Goal: Task Accomplishment & Management: Manage account settings

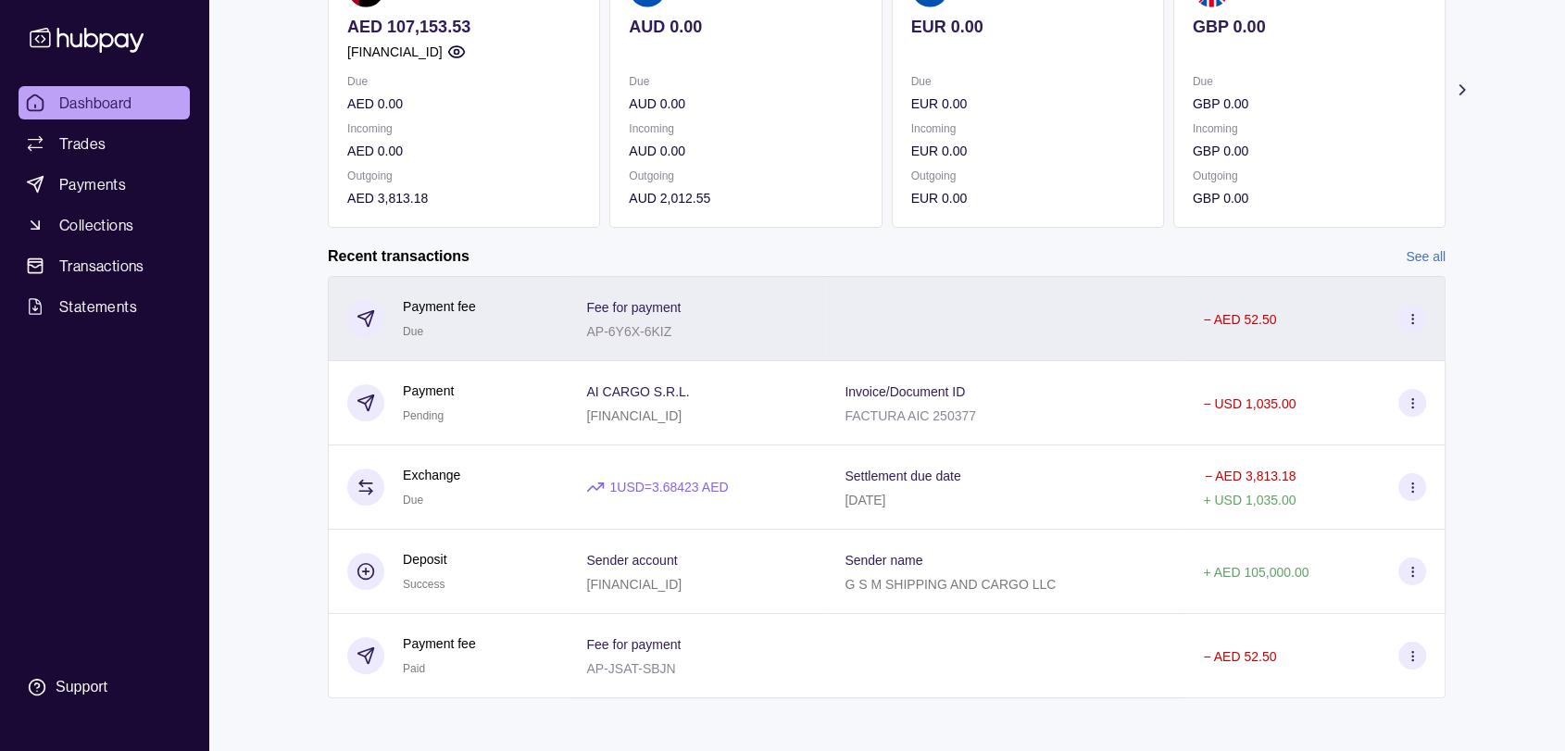
scroll to position [240, 0]
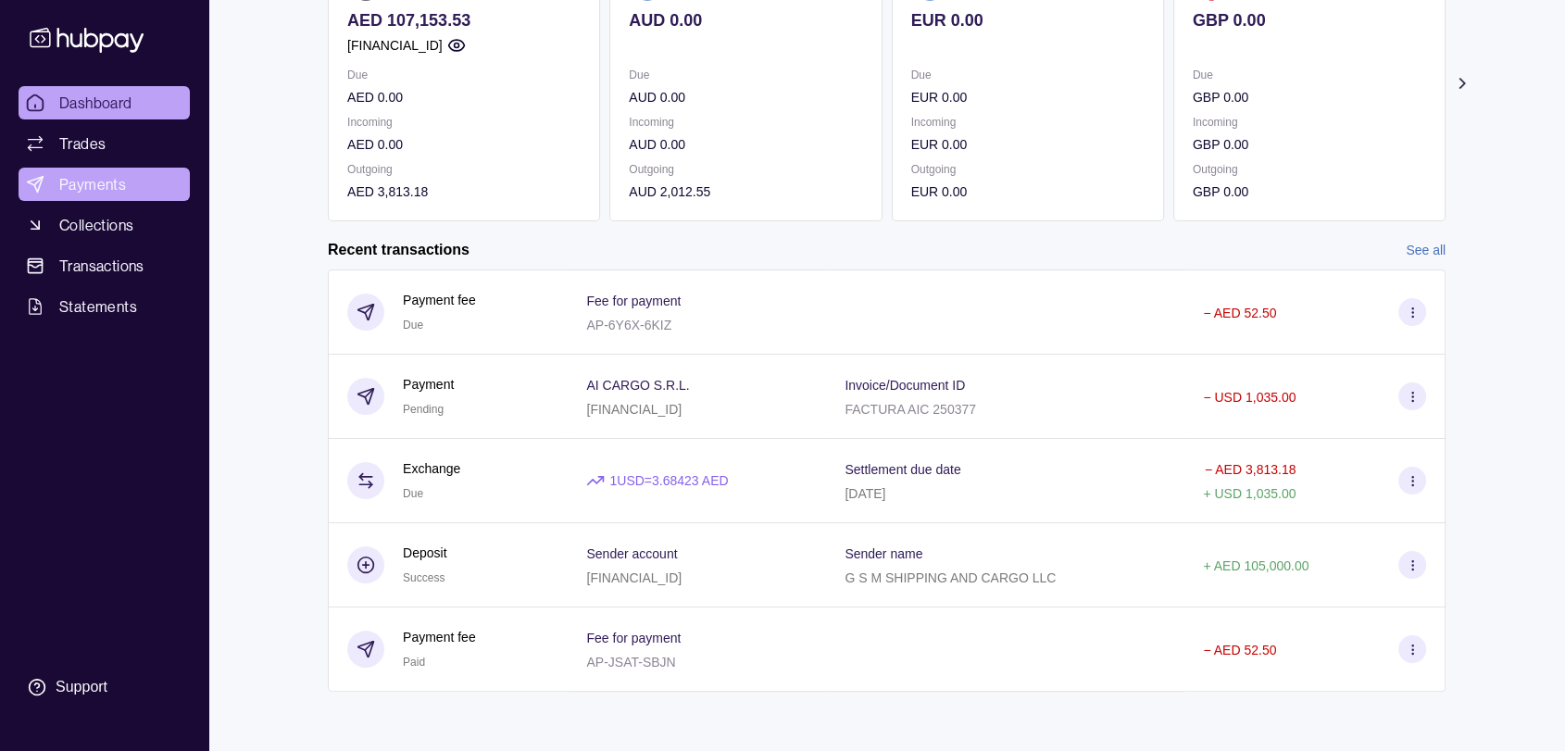
click at [82, 173] on span "Payments" at bounding box center [92, 184] width 67 height 22
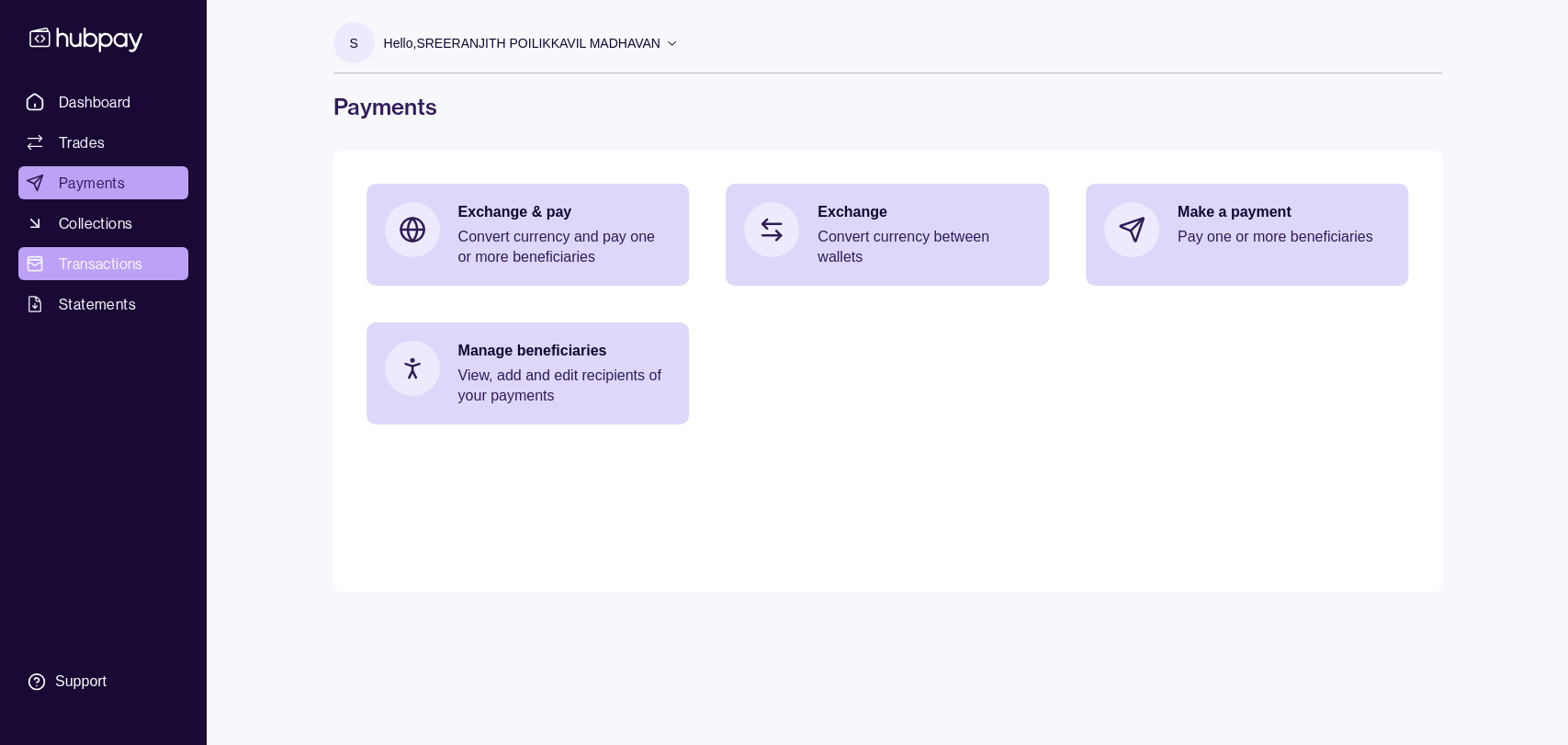
click at [93, 256] on span "Transactions" at bounding box center [100, 264] width 84 height 22
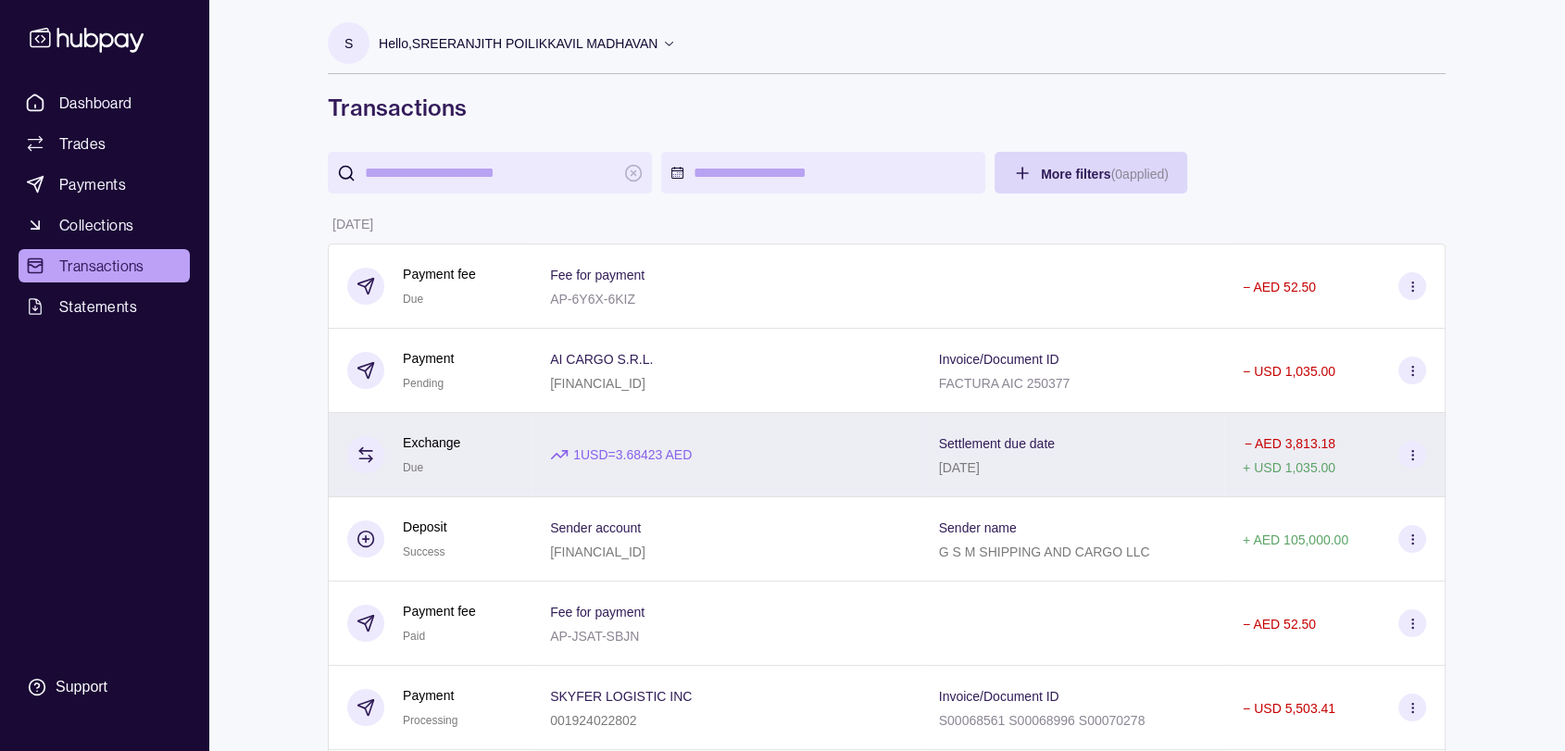
click at [881, 469] on div "1 USD = 3.68423 AED" at bounding box center [726, 455] width 389 height 84
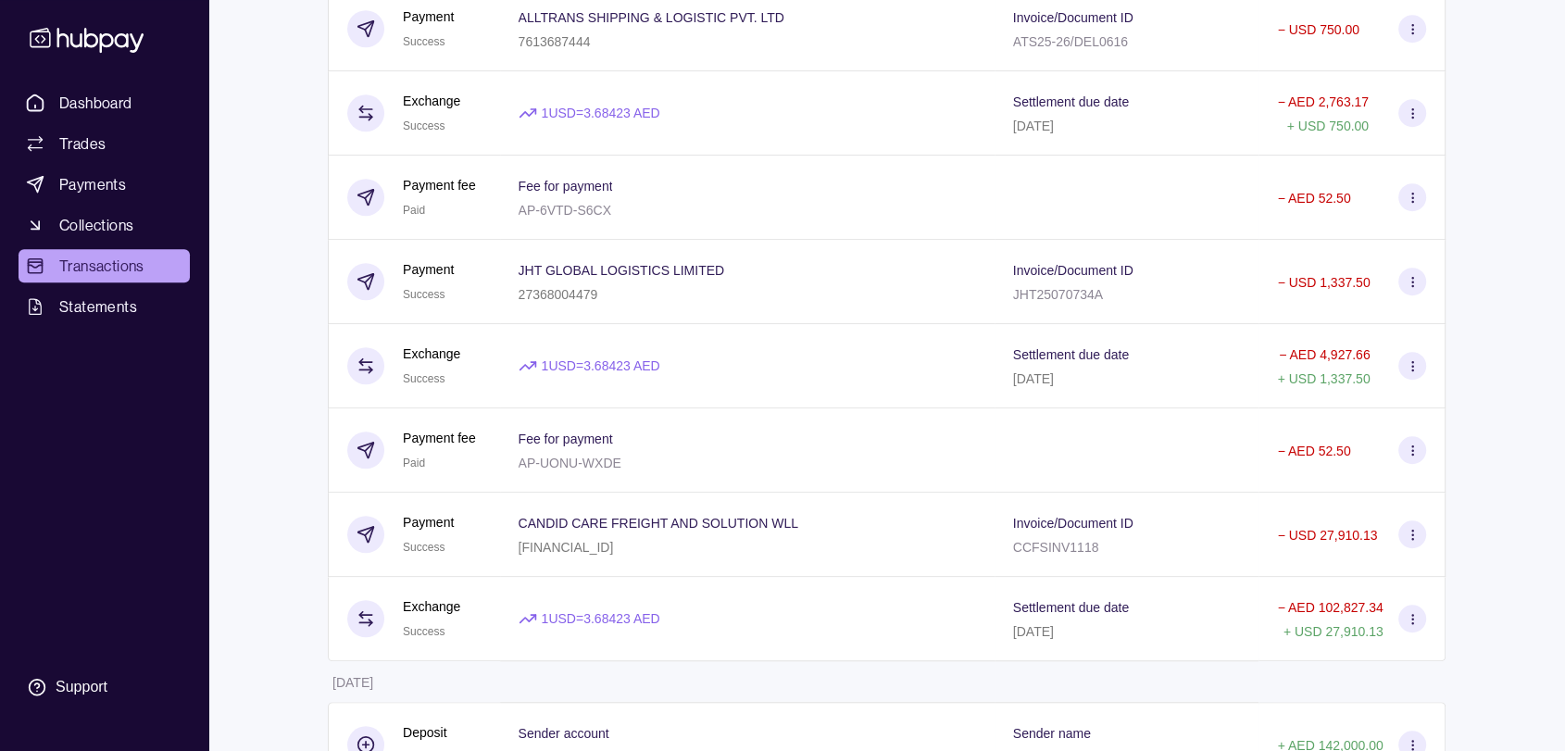
scroll to position [1337, 0]
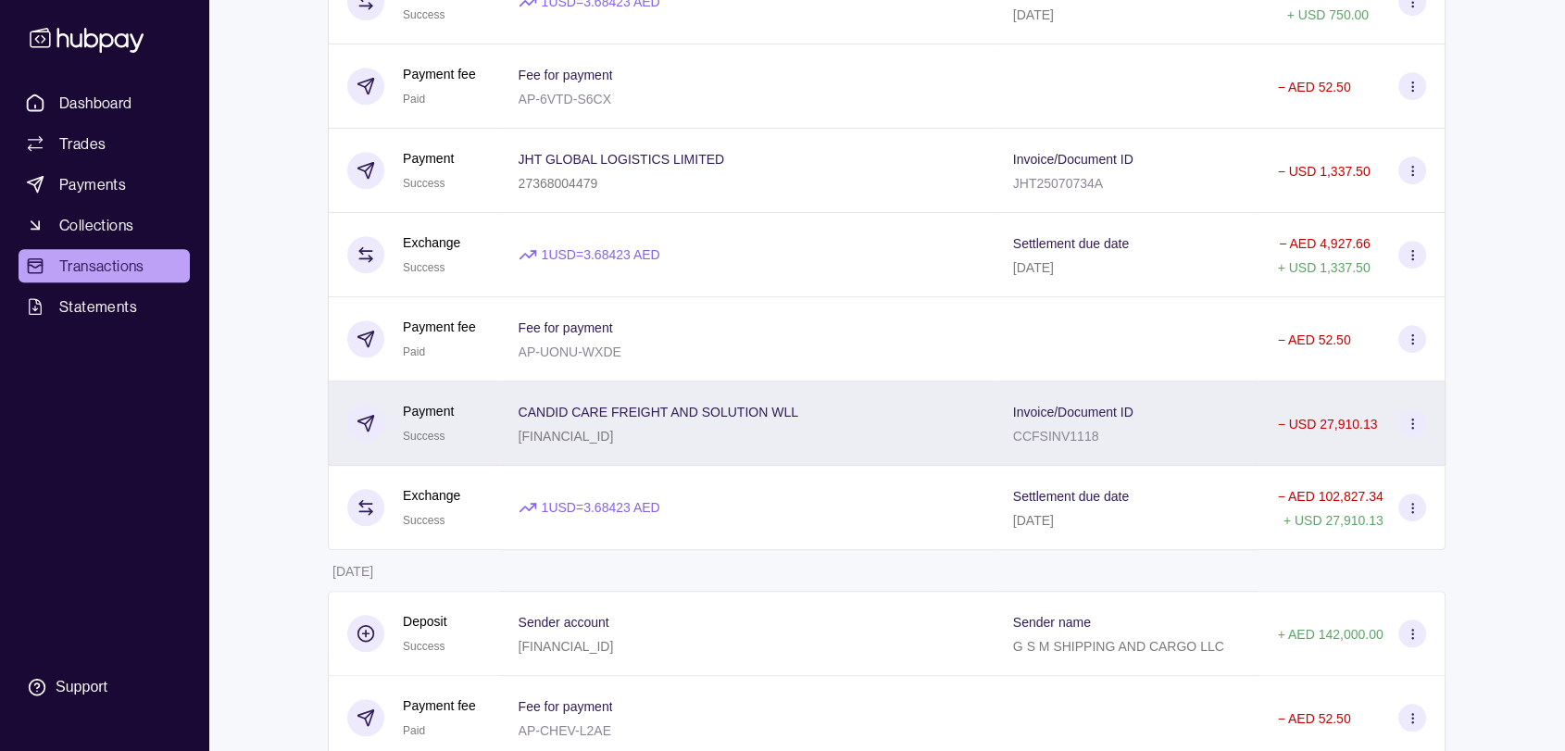
click at [857, 436] on div "CANDID CARE FREIGHT AND SOLUTION WLL [FINANCIAL_ID]" at bounding box center [747, 423] width 457 height 46
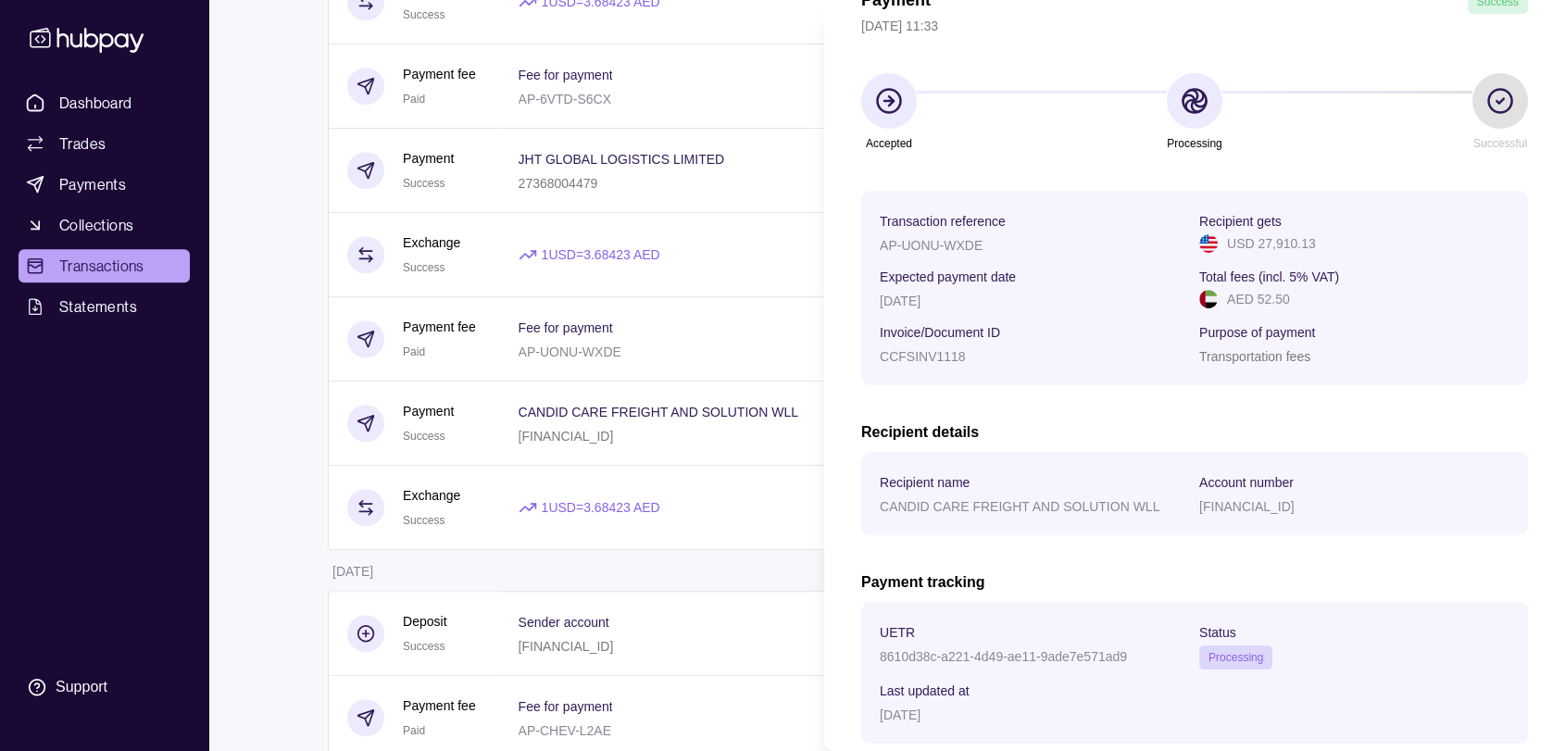
scroll to position [224, 0]
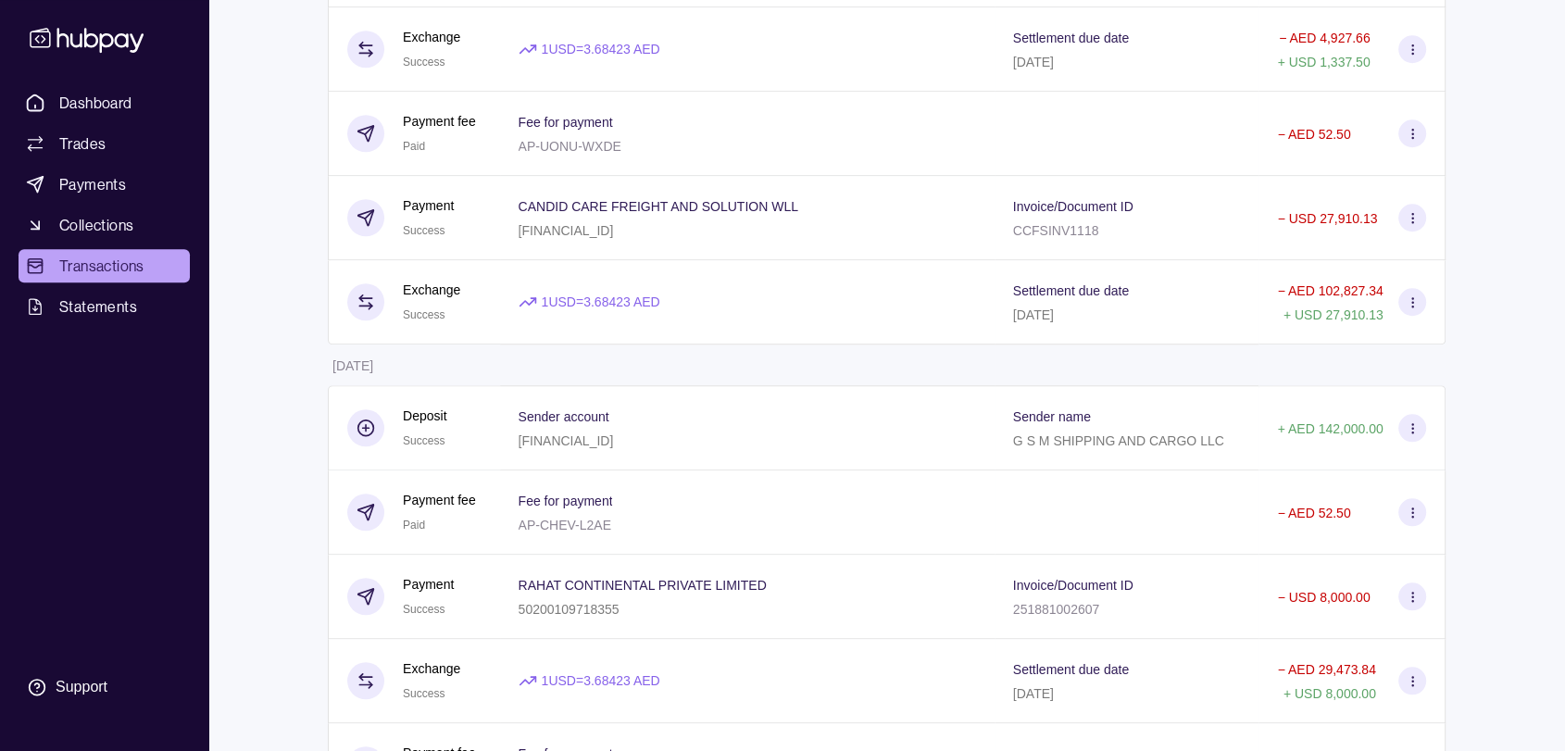
scroll to position [1748, 0]
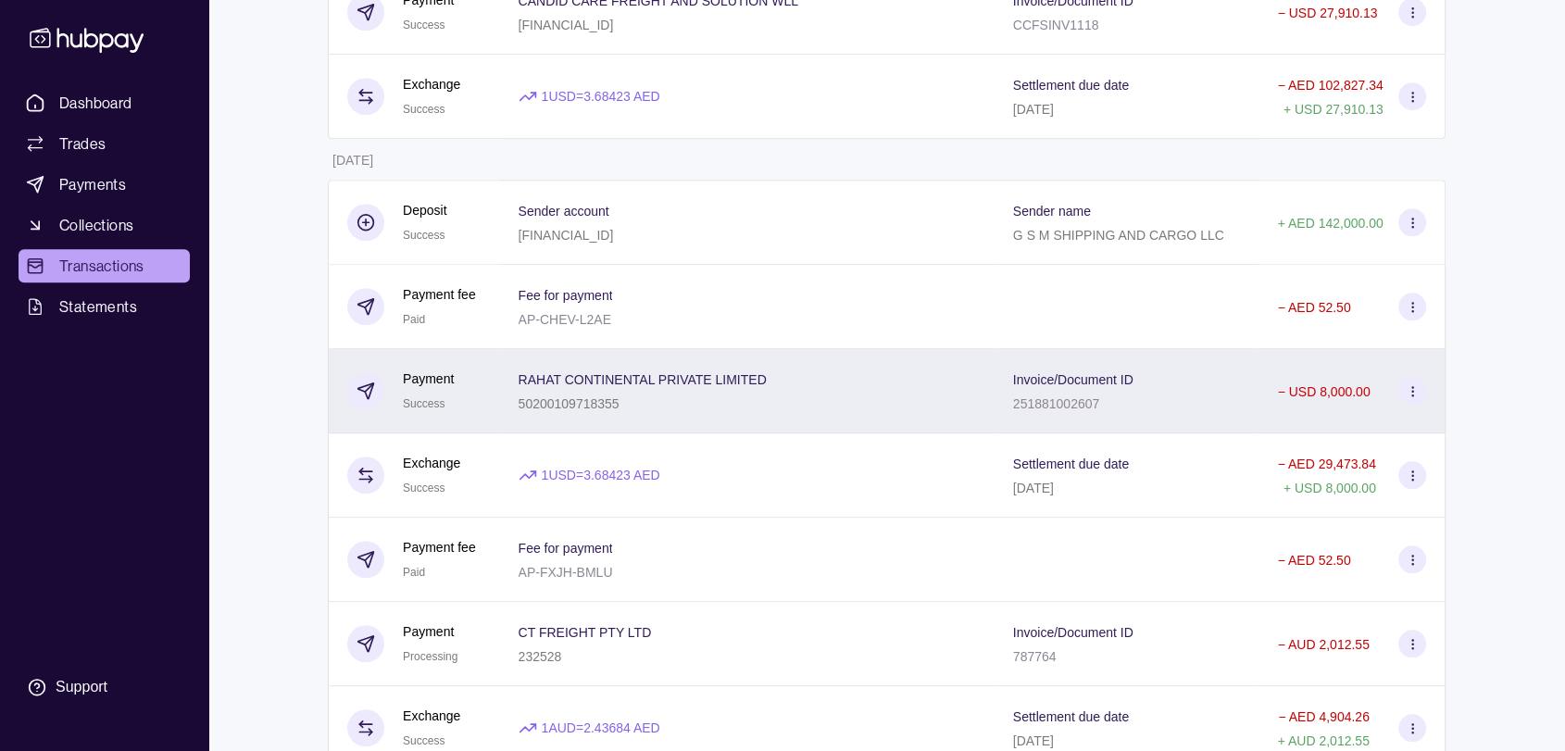
click at [896, 414] on div "RAHAT CONTINENTAL PRIVATE LIMITED 50200109718355" at bounding box center [747, 391] width 457 height 46
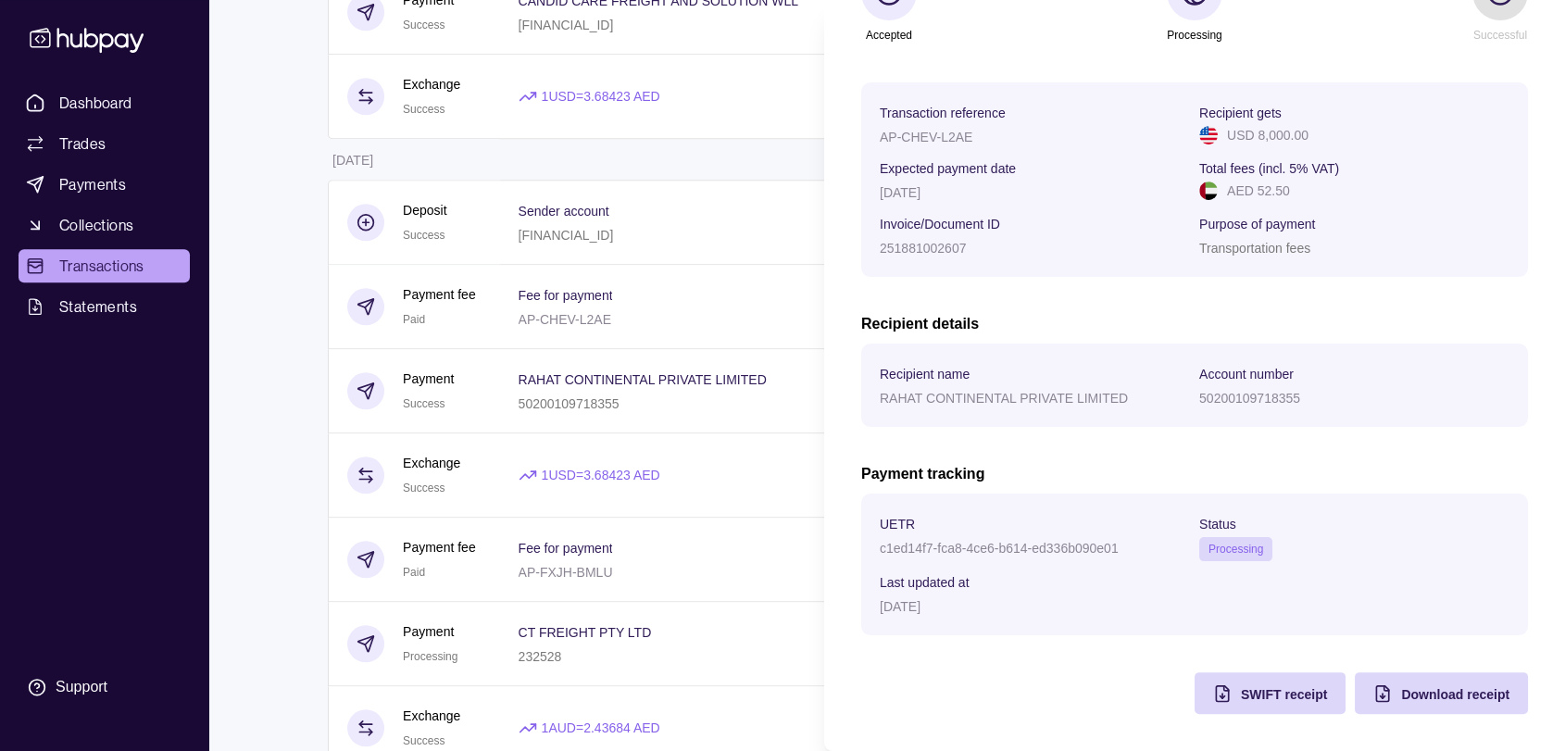
scroll to position [0, 0]
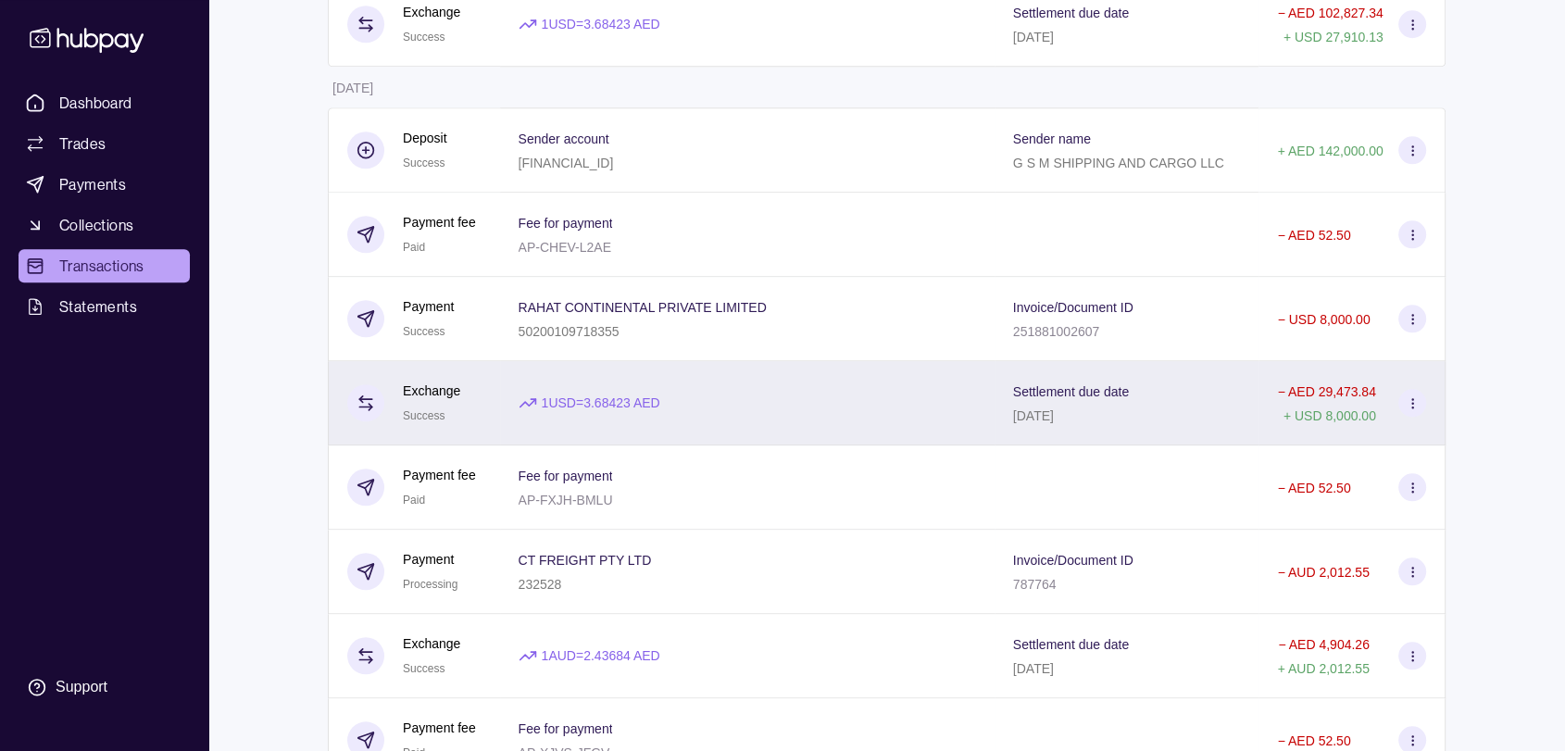
scroll to position [1955, 0]
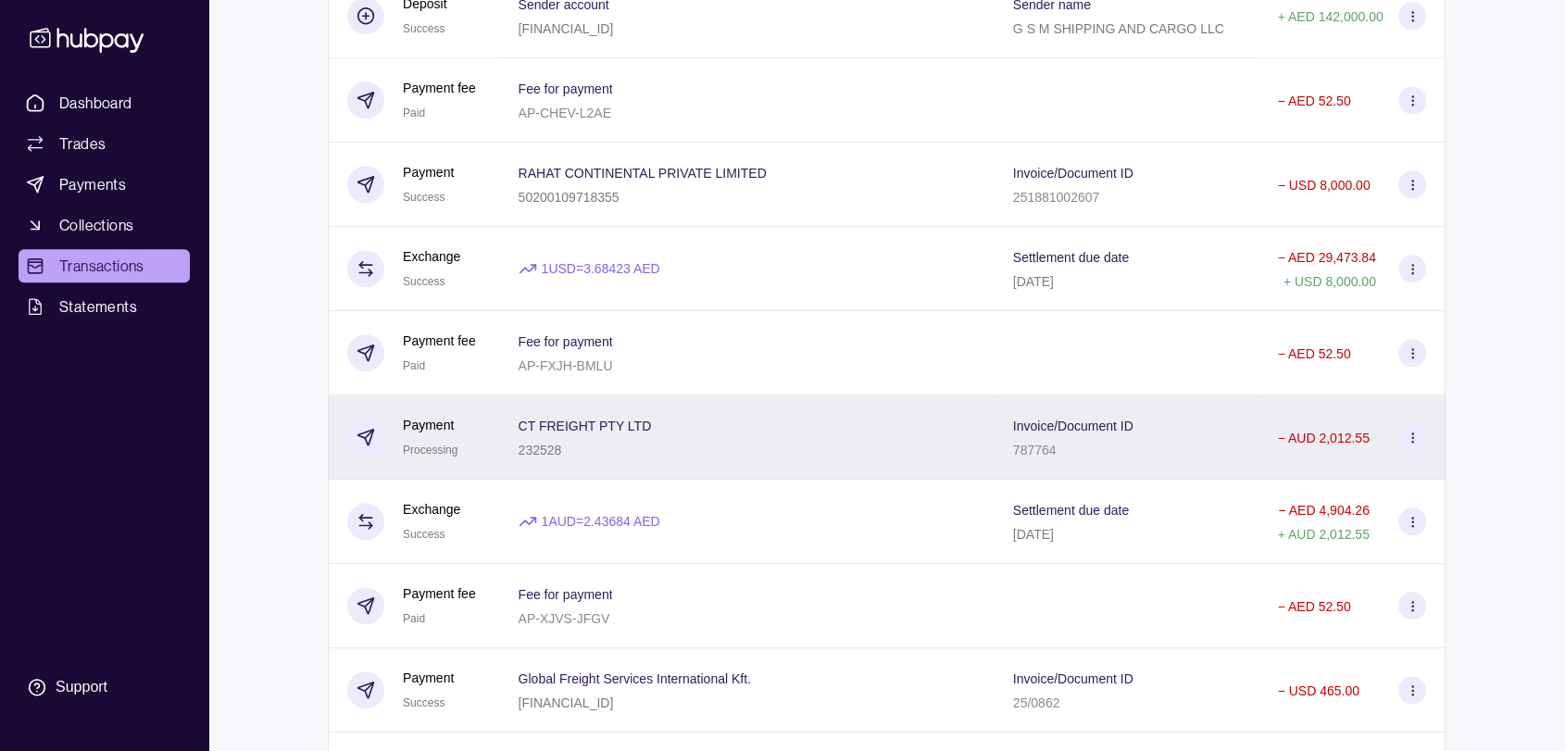
click at [595, 433] on p "CT FREIGHT PTY LTD" at bounding box center [585, 426] width 133 height 15
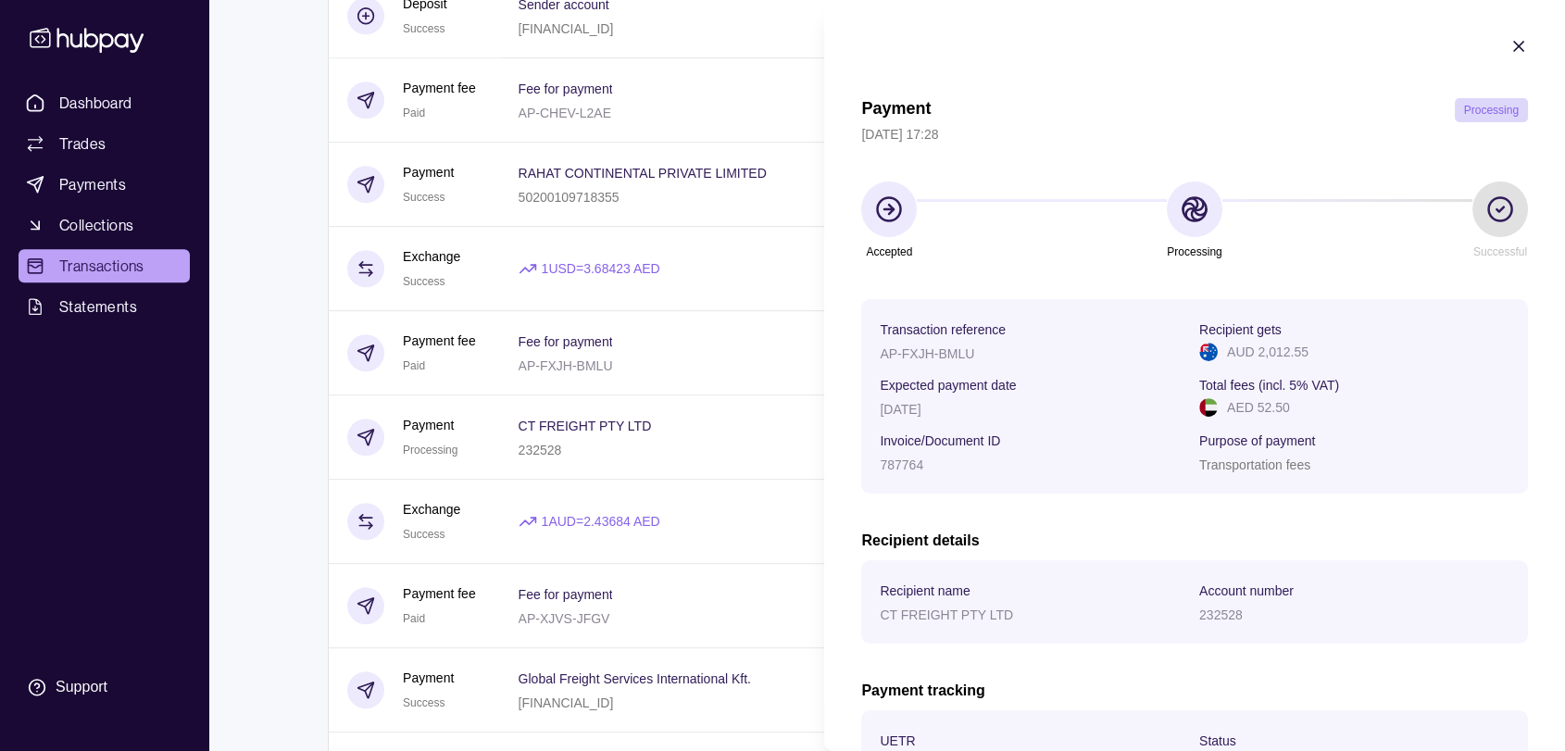
click at [1510, 44] on icon "button" at bounding box center [1519, 46] width 19 height 19
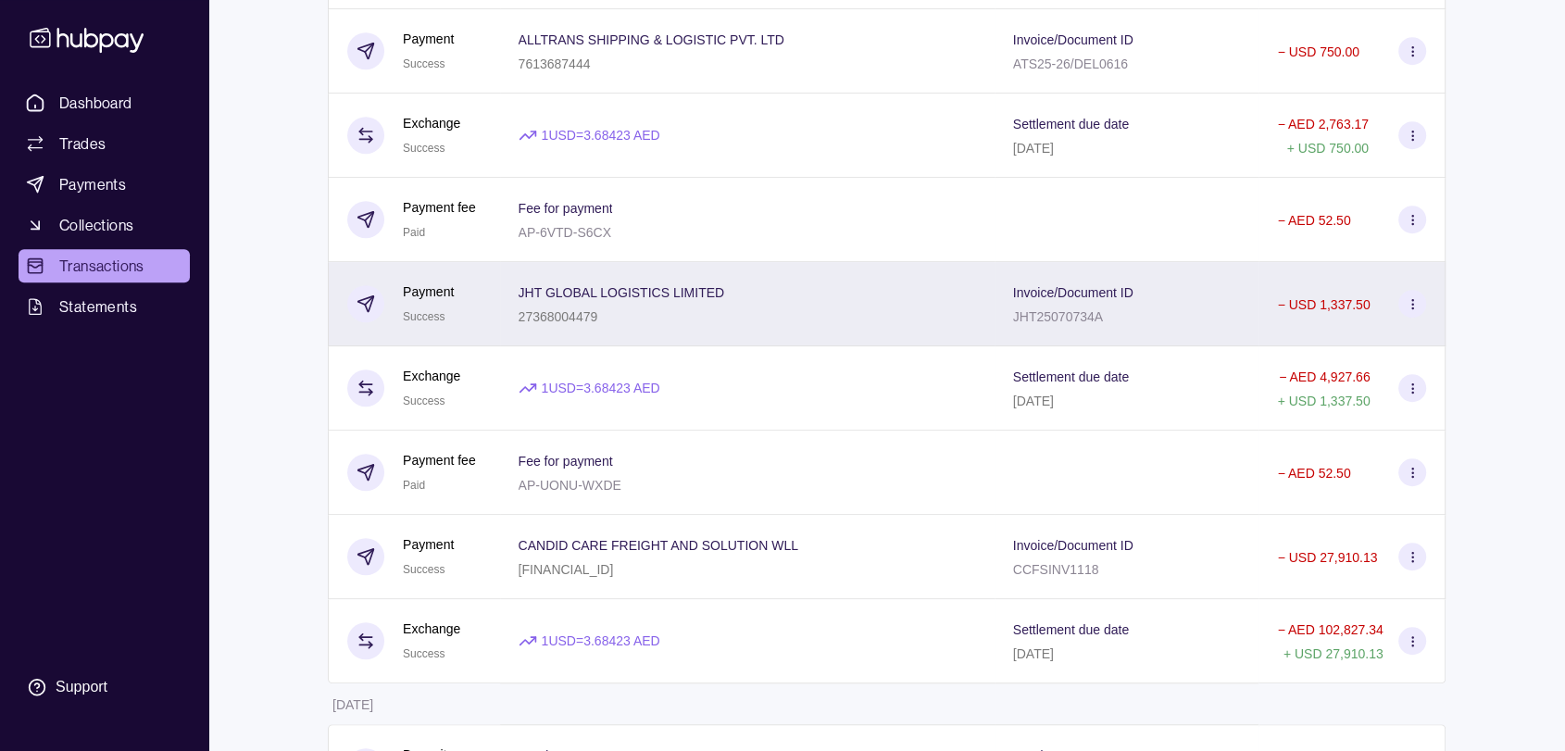
scroll to position [1235, 0]
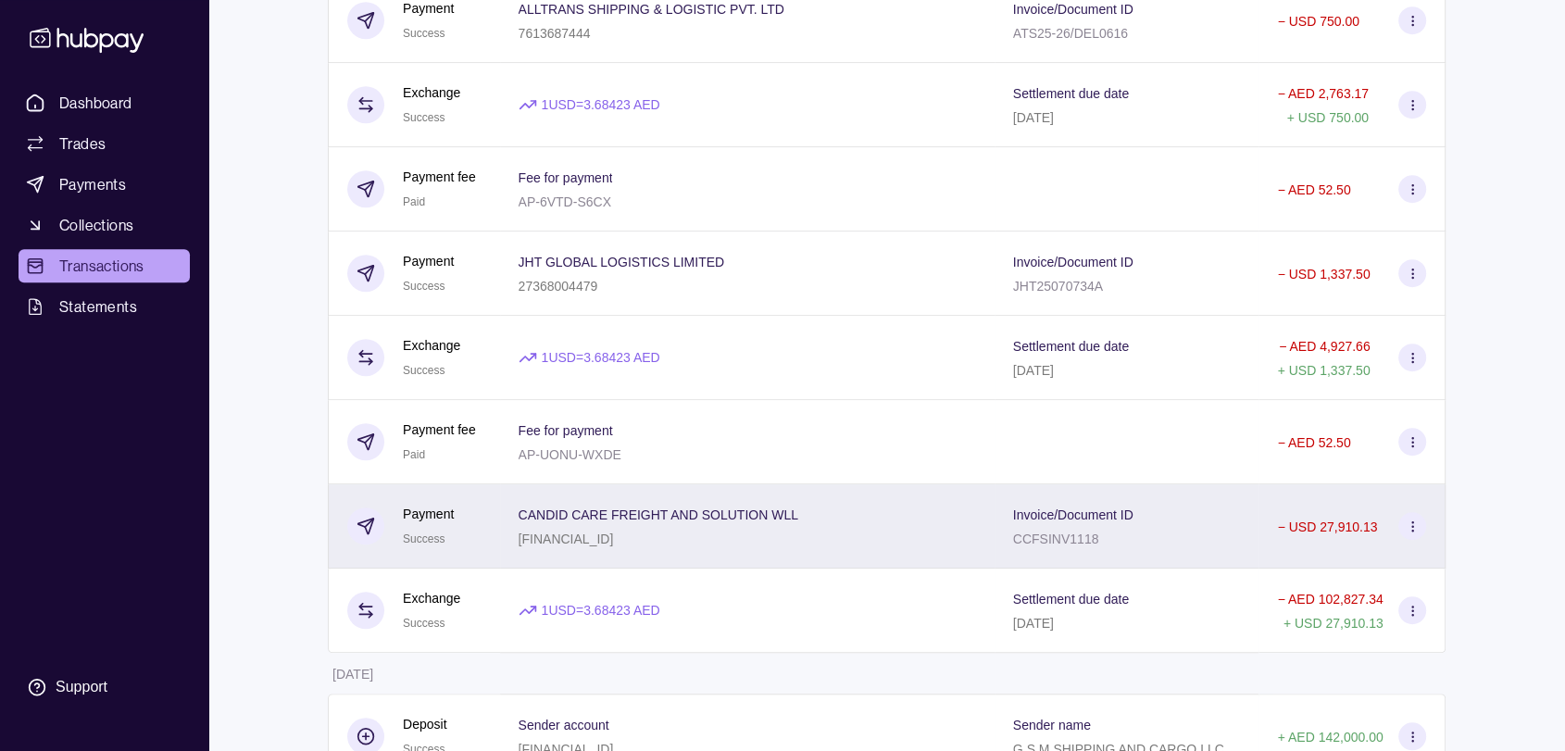
click at [824, 541] on div "CANDID CARE FREIGHT AND SOLUTION WLL [FINANCIAL_ID]" at bounding box center [747, 526] width 457 height 46
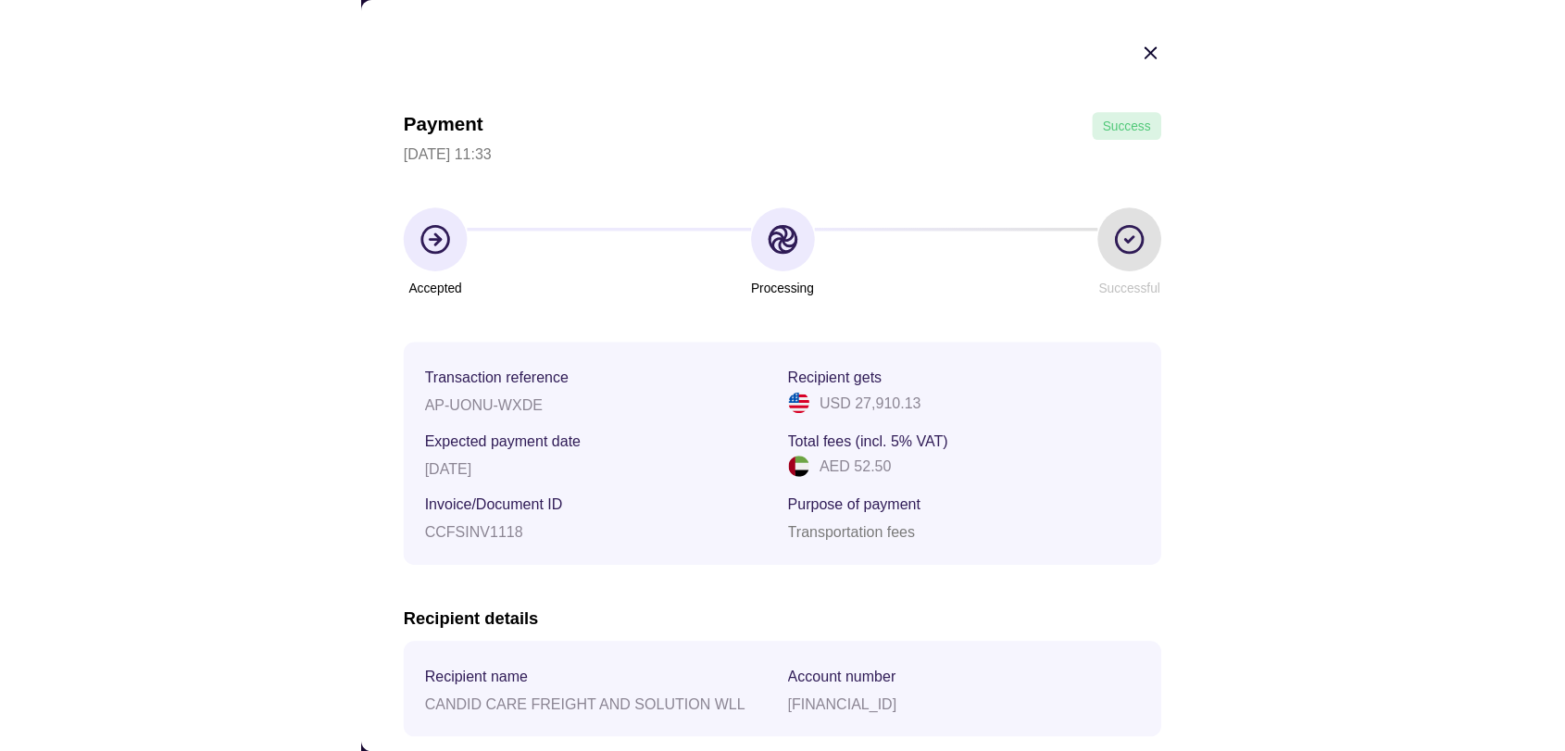
scroll to position [804, 0]
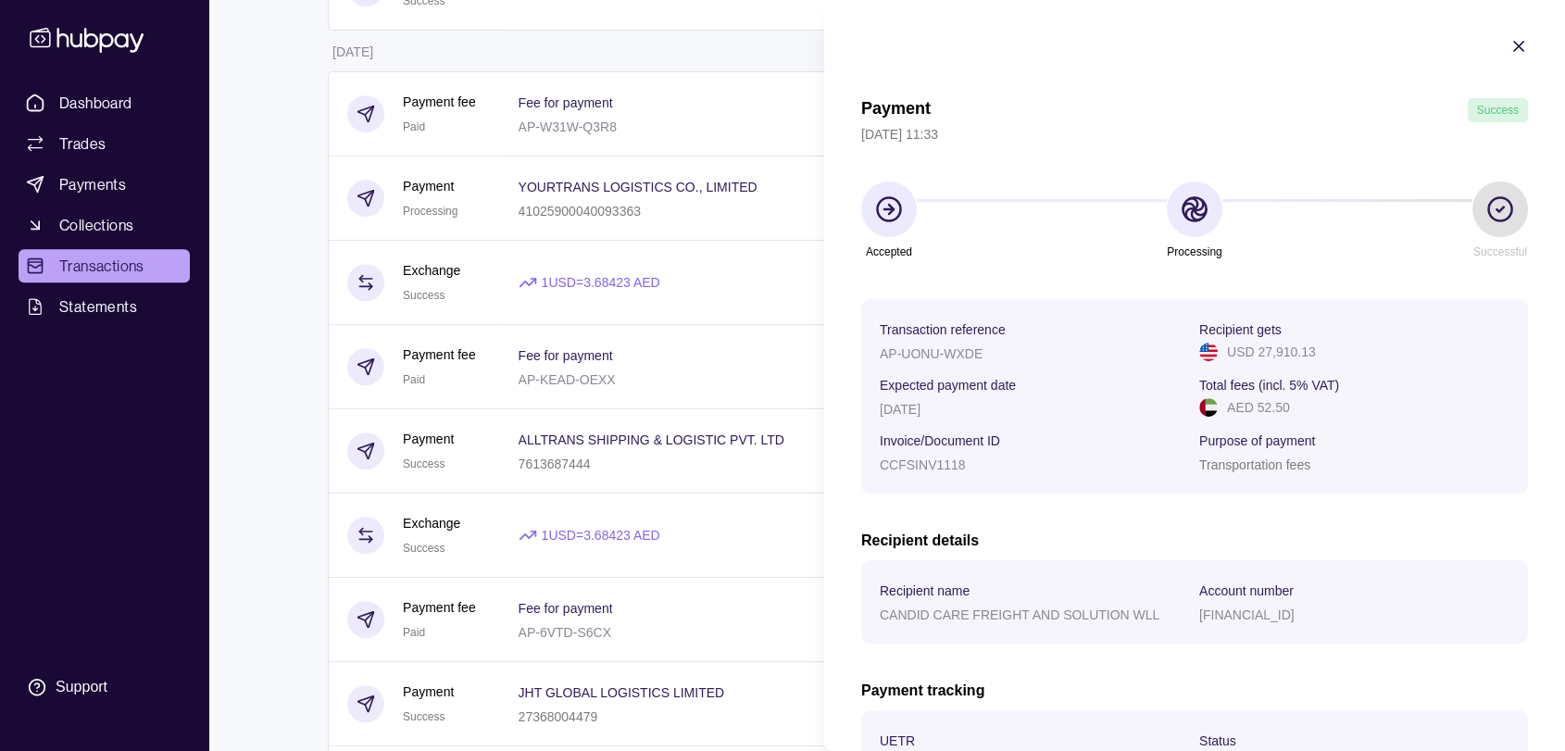
click at [1511, 42] on section "Payment Success [DATE] 11:33 Accepted Processing Successful Transaction referen…" at bounding box center [1194, 484] width 741 height 968
click at [1510, 46] on icon "button" at bounding box center [1519, 46] width 19 height 19
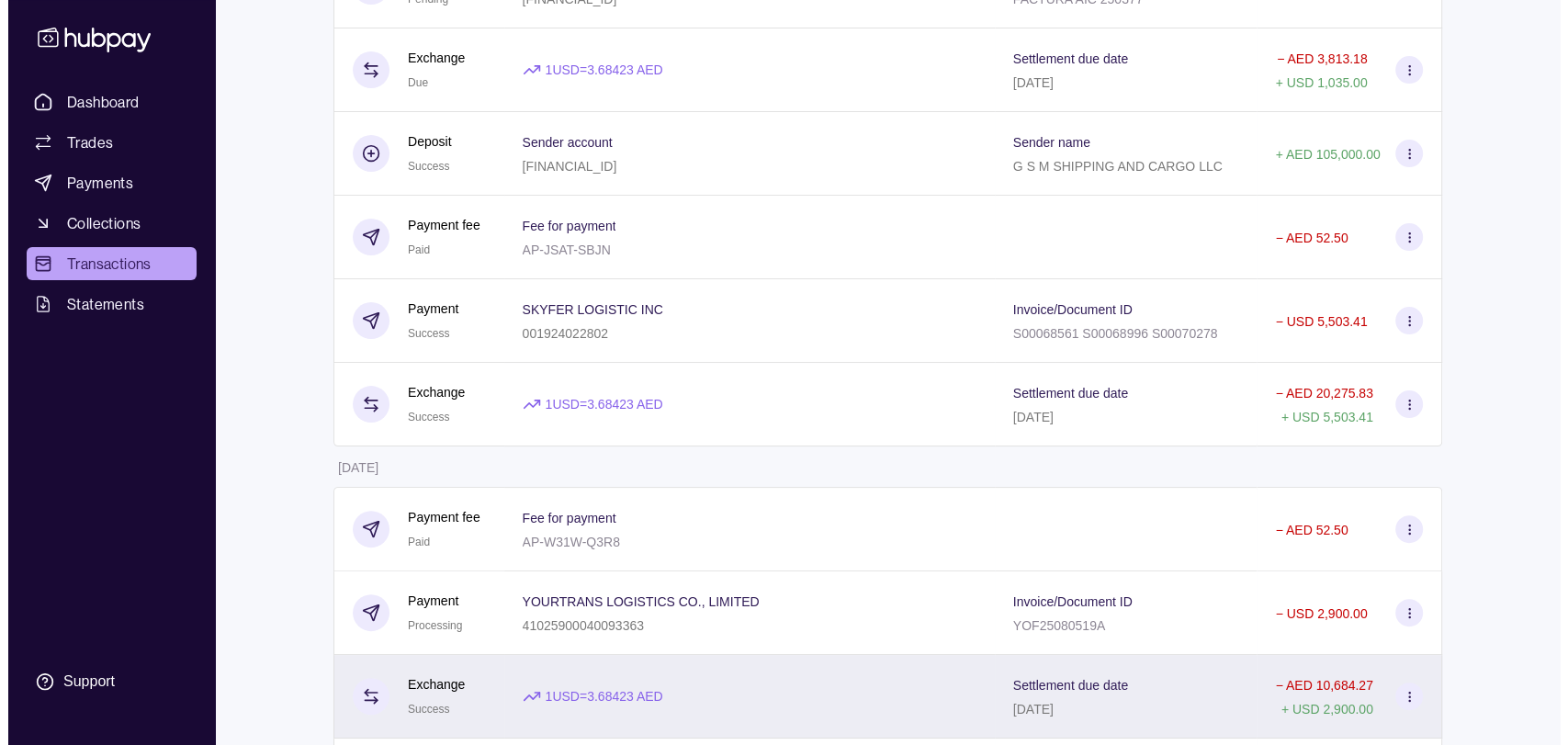
scroll to position [0, 0]
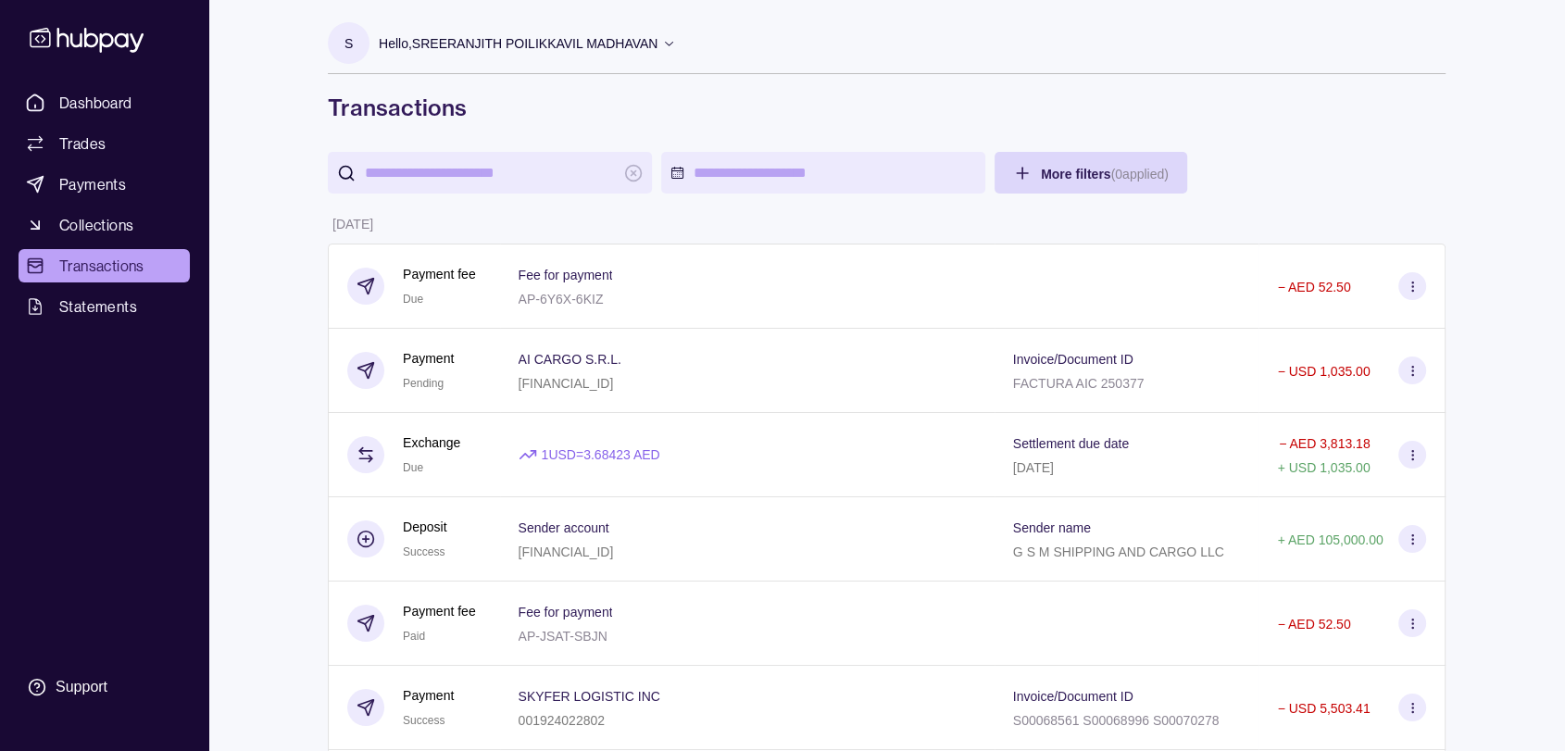
click at [73, 51] on icon at bounding box center [87, 39] width 122 height 34
click at [80, 46] on icon at bounding box center [87, 39] width 122 height 34
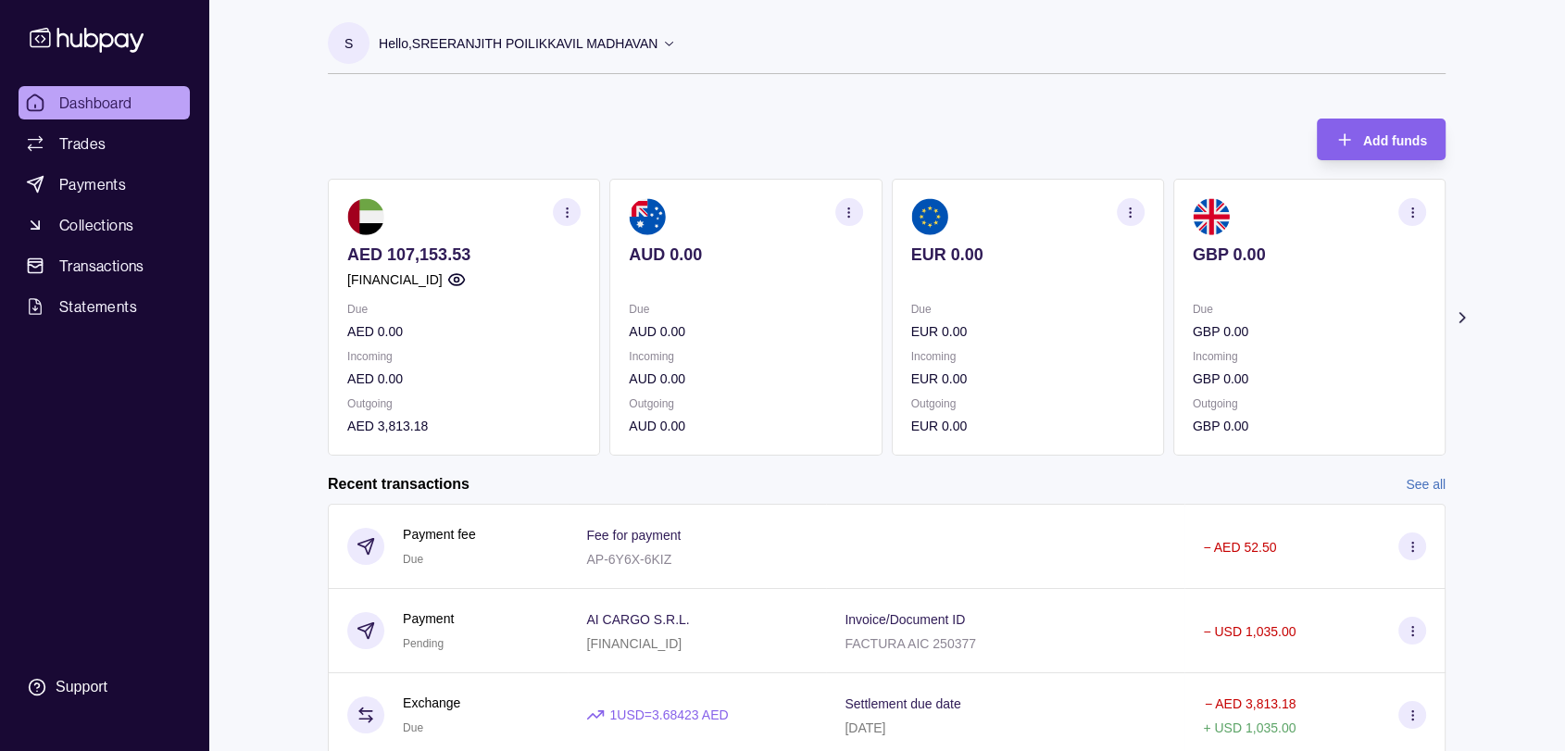
click at [1465, 317] on icon at bounding box center [1462, 317] width 19 height 19
click at [667, 46] on icon at bounding box center [669, 43] width 14 height 14
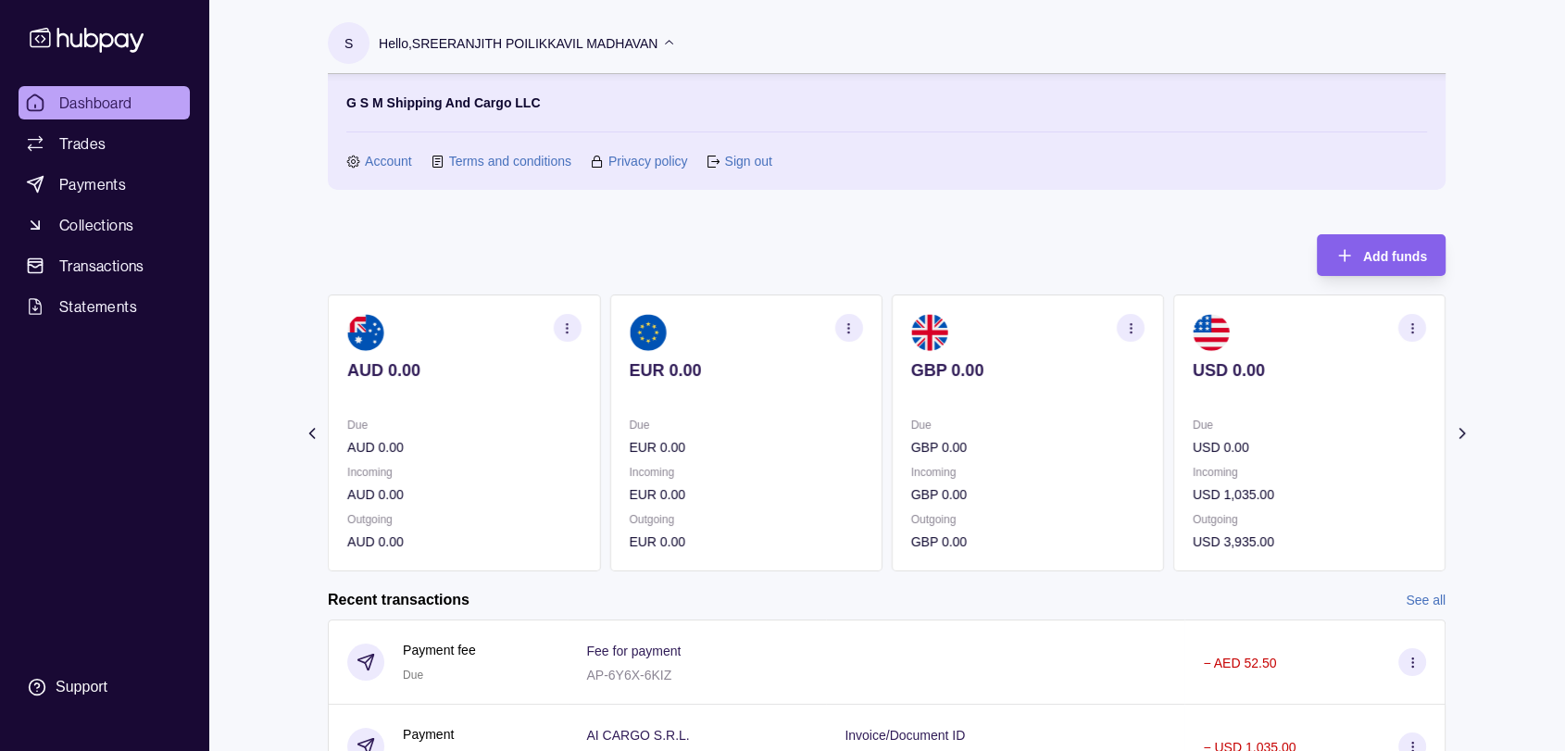
click at [744, 157] on link "Sign out" at bounding box center [747, 161] width 47 height 20
